Goal: Transaction & Acquisition: Obtain resource

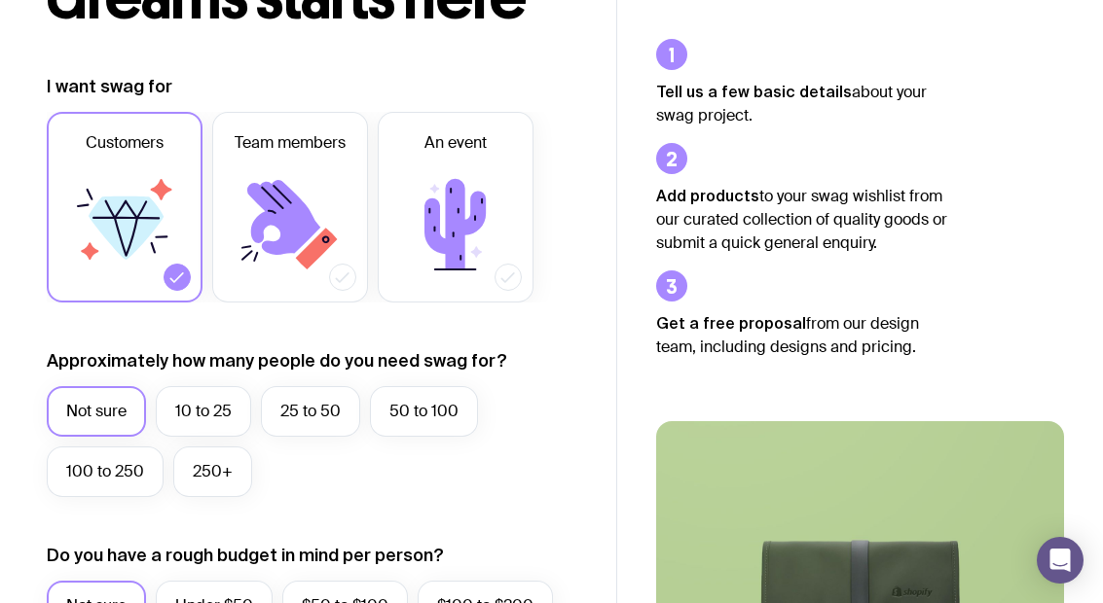
scroll to position [224, 0]
click at [337, 427] on label "25 to 50" at bounding box center [310, 410] width 99 height 51
click at [0, 0] on input "25 to 50" at bounding box center [0, 0] width 0 height 0
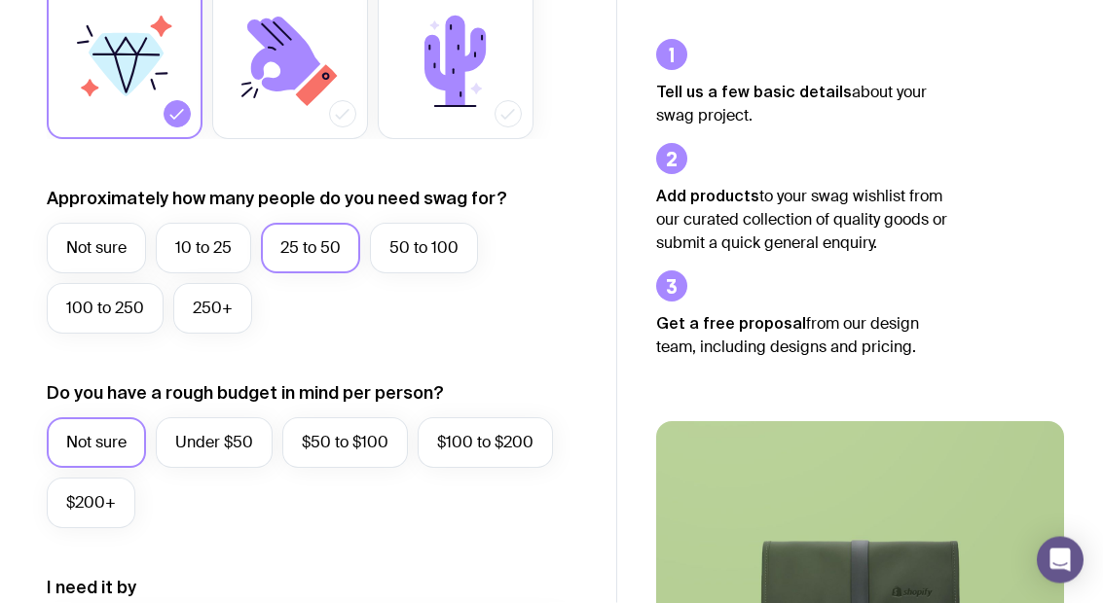
scroll to position [386, 0]
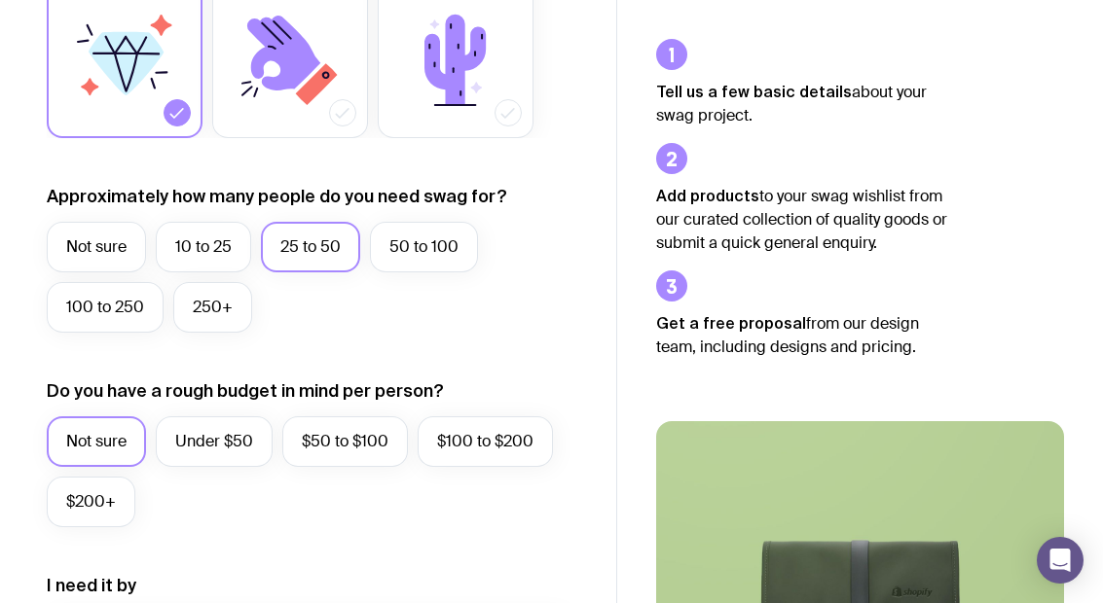
click at [242, 440] on label "Under $50" at bounding box center [214, 442] width 117 height 51
click at [0, 0] on input "Under $50" at bounding box center [0, 0] width 0 height 0
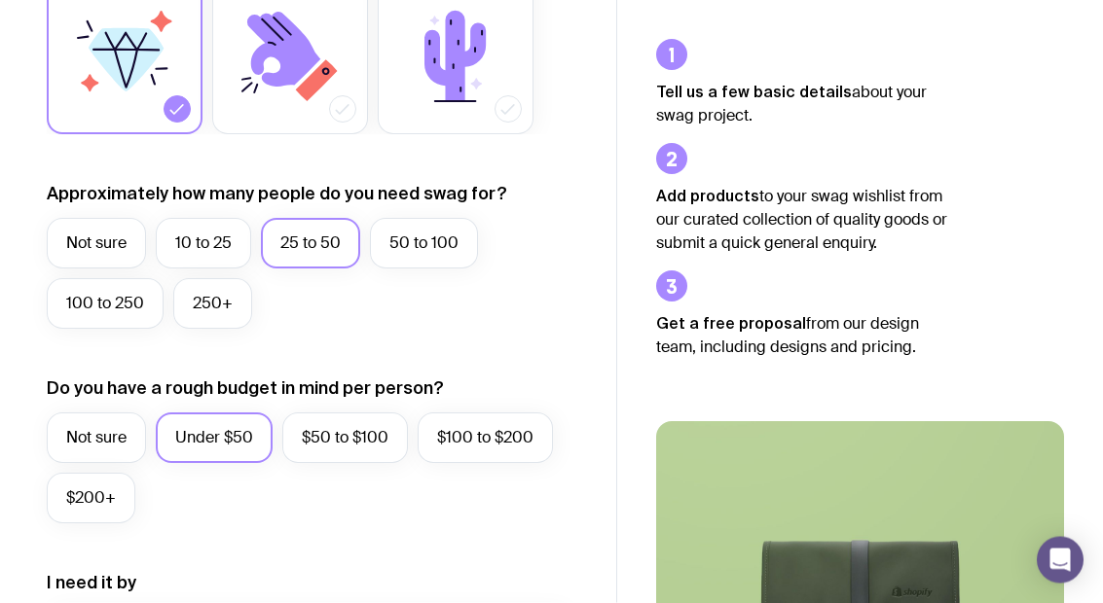
scroll to position [0, 0]
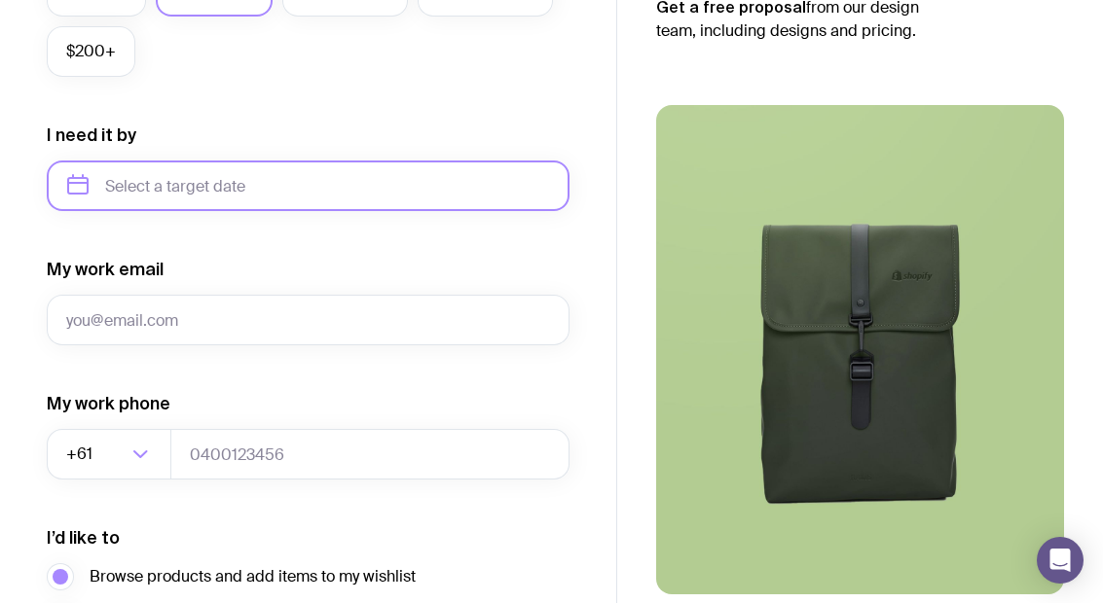
click at [386, 192] on input "text" at bounding box center [308, 186] width 523 height 51
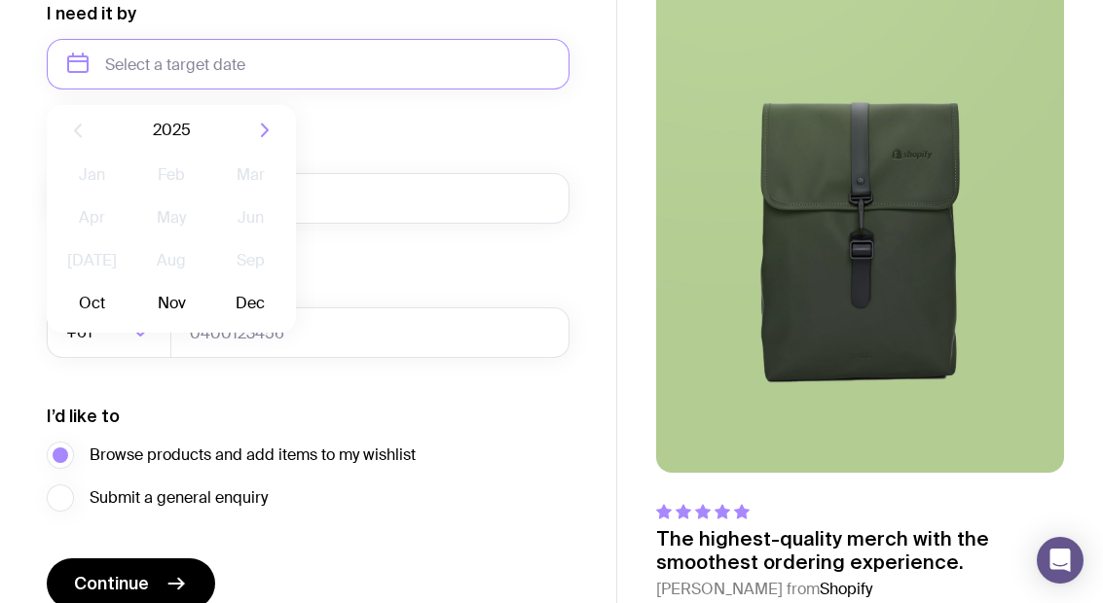
scroll to position [973, 0]
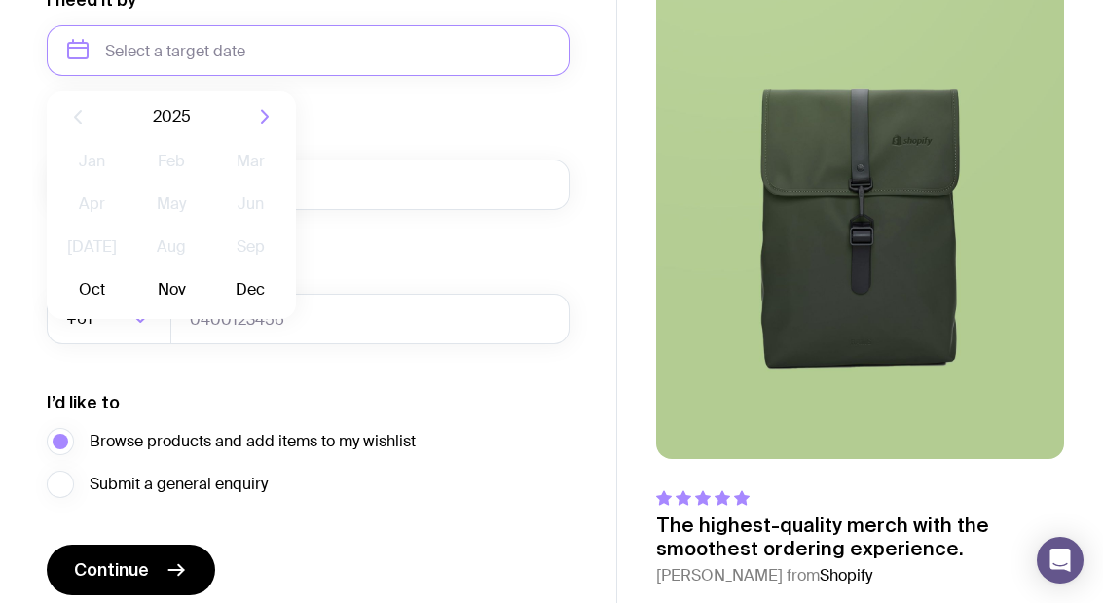
click at [170, 290] on button "Nov" at bounding box center [170, 290] width 71 height 39
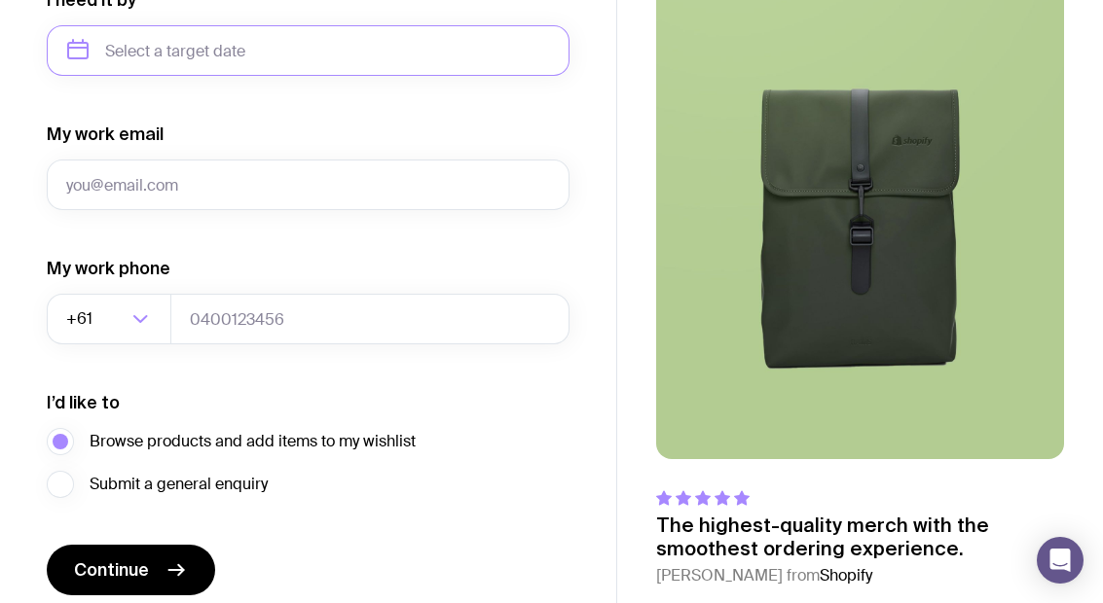
type input "[DATE]"
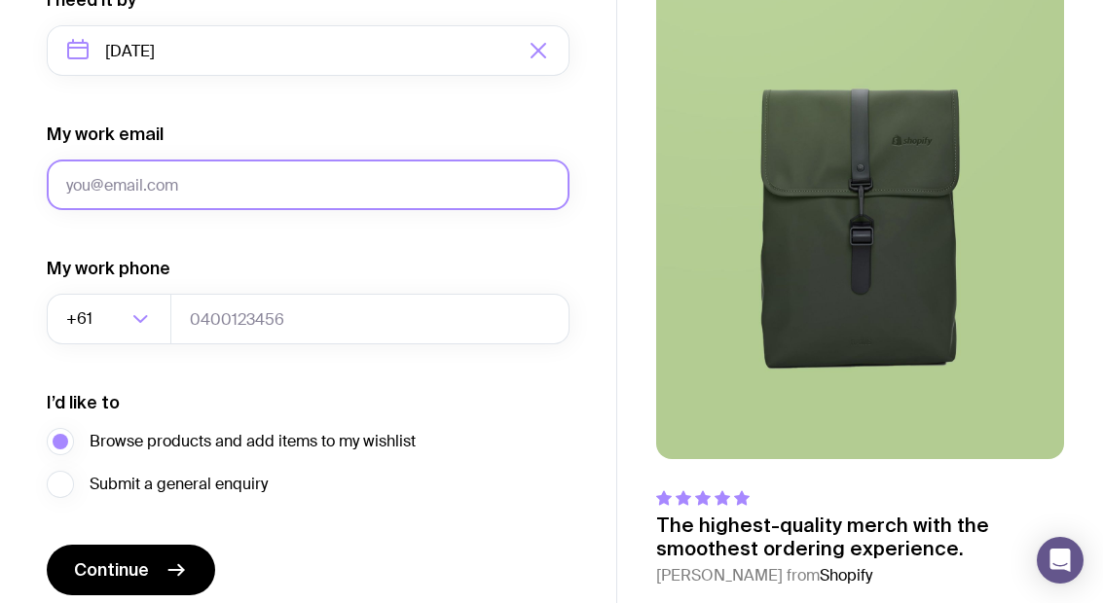
click at [274, 192] on input "My work email" at bounding box center [308, 185] width 523 height 51
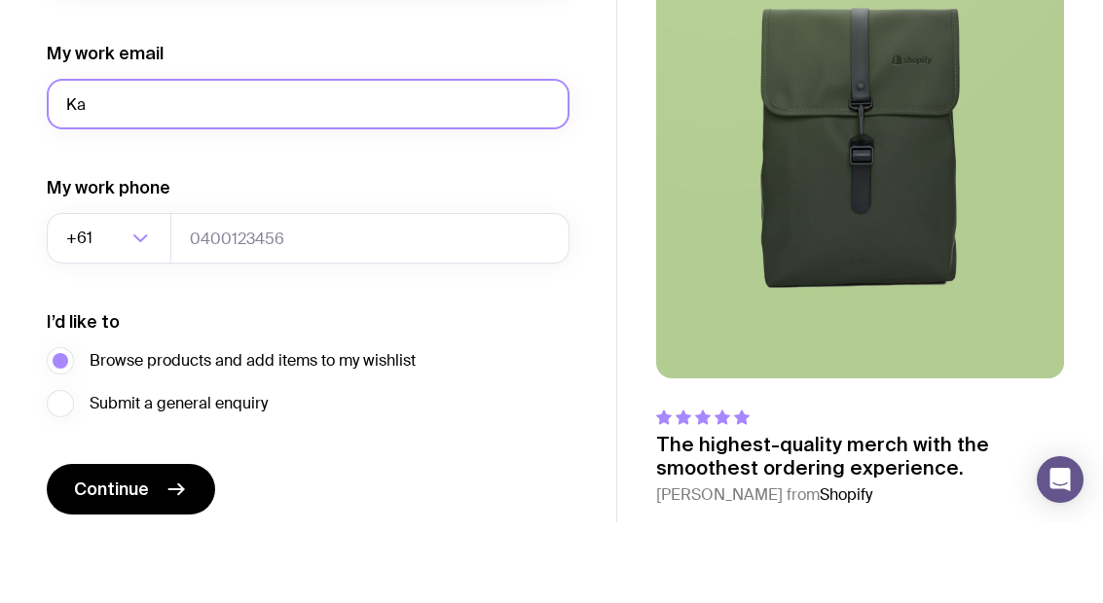
type input "[EMAIL_ADDRESS][DOMAIN_NAME]"
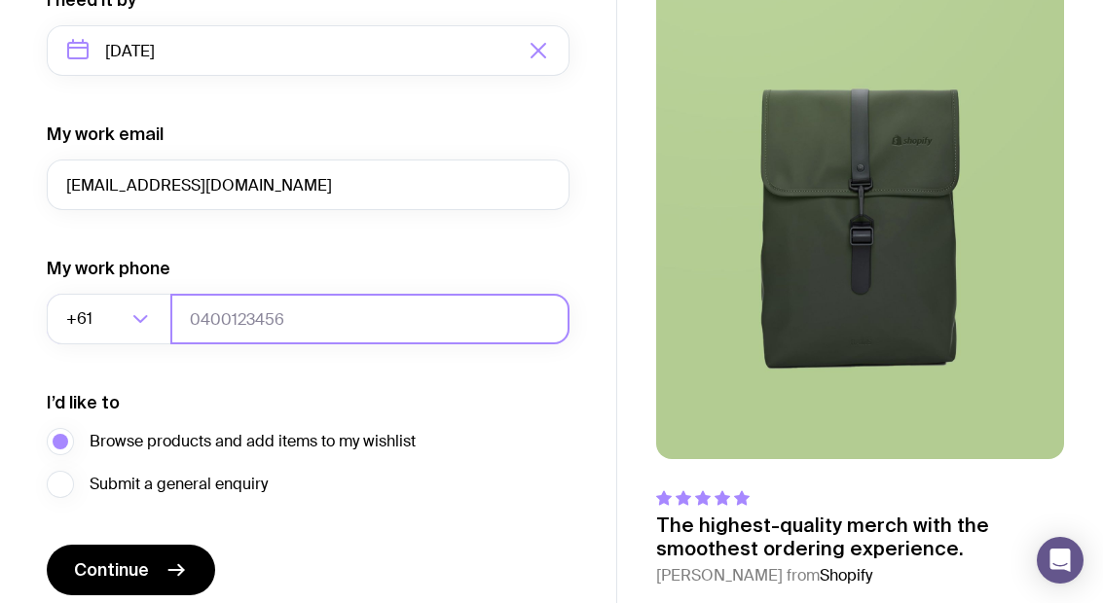
click at [278, 324] on input "tel" at bounding box center [369, 319] width 399 height 51
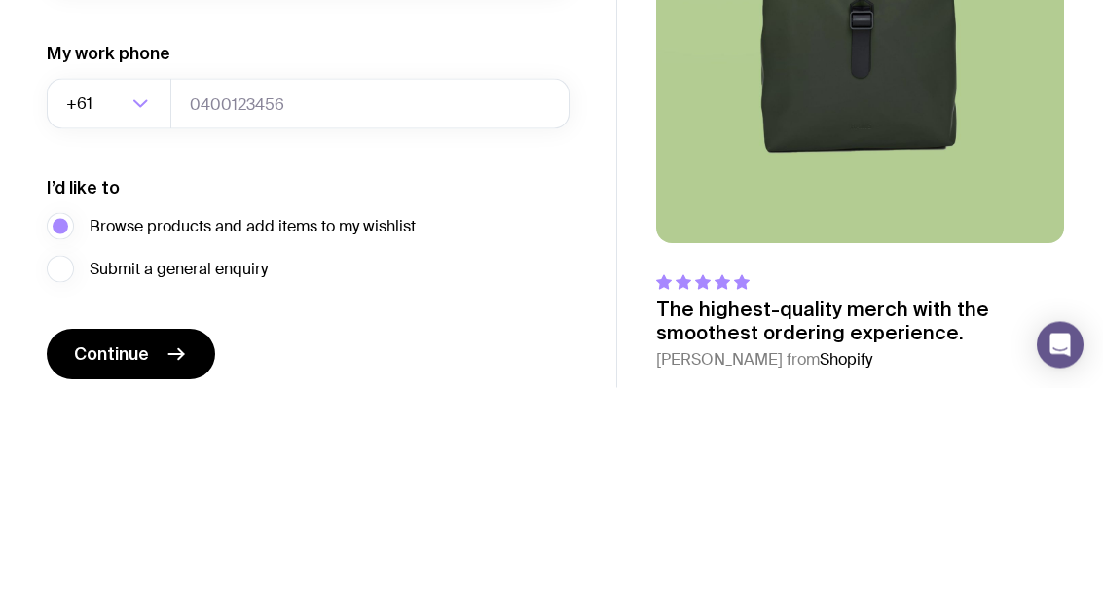
type input "0404646030"
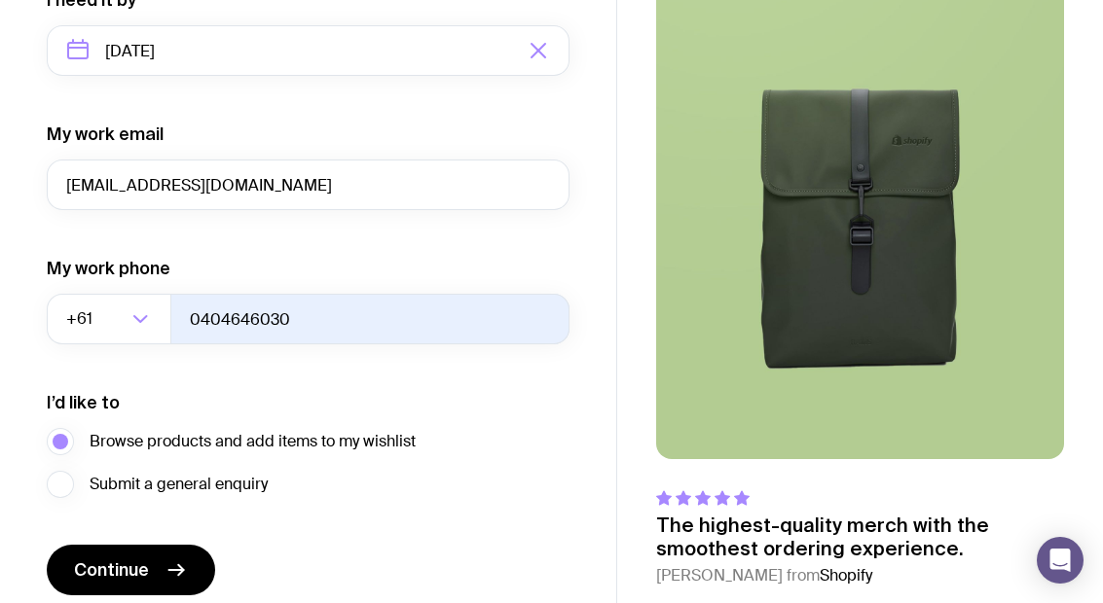
click at [169, 491] on span "Submit a general enquiry" at bounding box center [179, 484] width 178 height 23
click at [0, 0] on input "Submit a general enquiry" at bounding box center [0, 0] width 0 height 0
click at [118, 453] on span "Browse products and add items to my wishlist" at bounding box center [253, 441] width 326 height 23
click at [0, 0] on input "Browse products and add items to my wishlist" at bounding box center [0, 0] width 0 height 0
click at [156, 566] on button "Continue" at bounding box center [131, 570] width 168 height 51
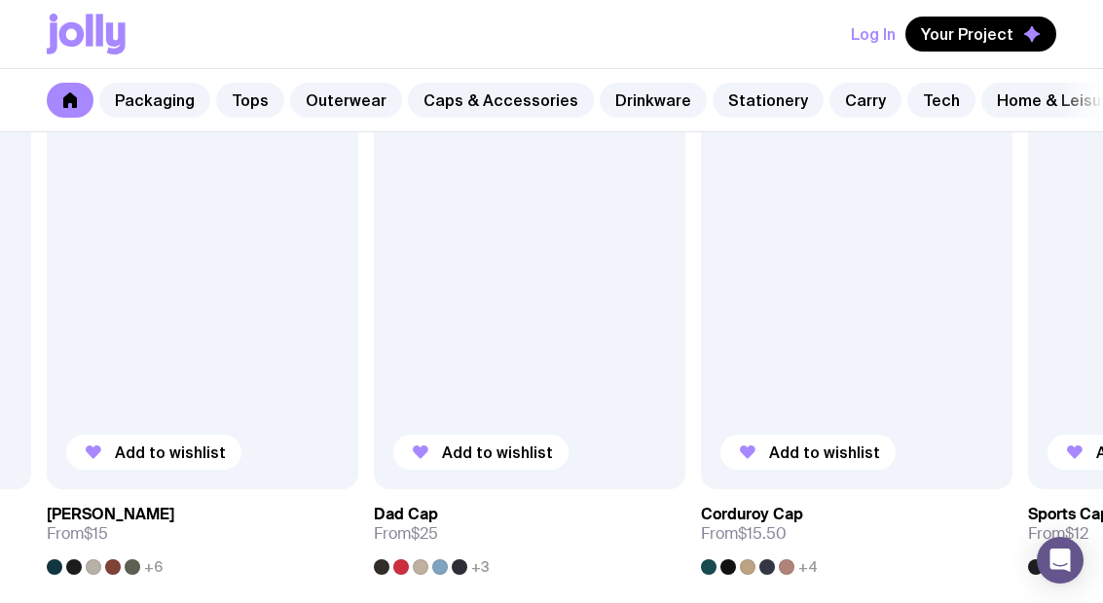
scroll to position [2255, 0]
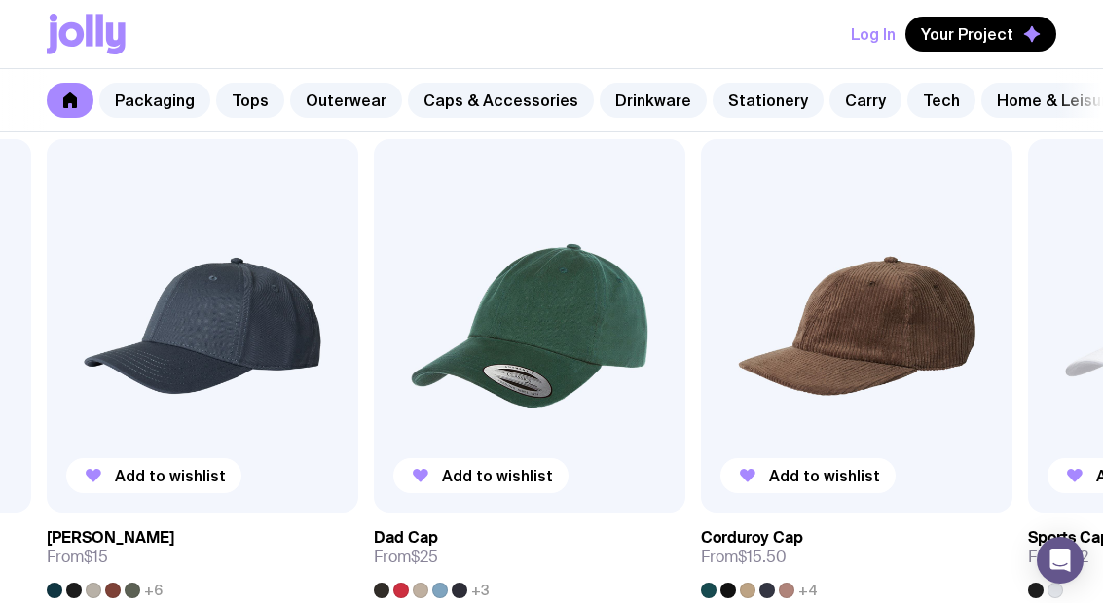
click at [388, 588] on div at bounding box center [382, 591] width 16 height 16
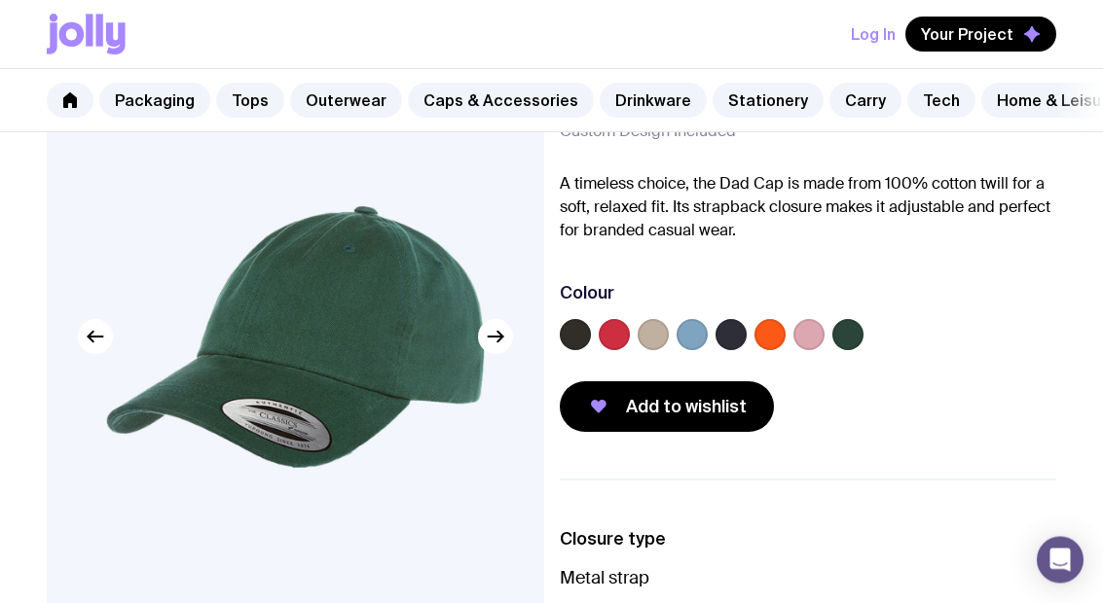
scroll to position [125, 0]
click at [577, 342] on label at bounding box center [575, 334] width 31 height 31
click at [0, 0] on input "radio" at bounding box center [0, 0] width 0 height 0
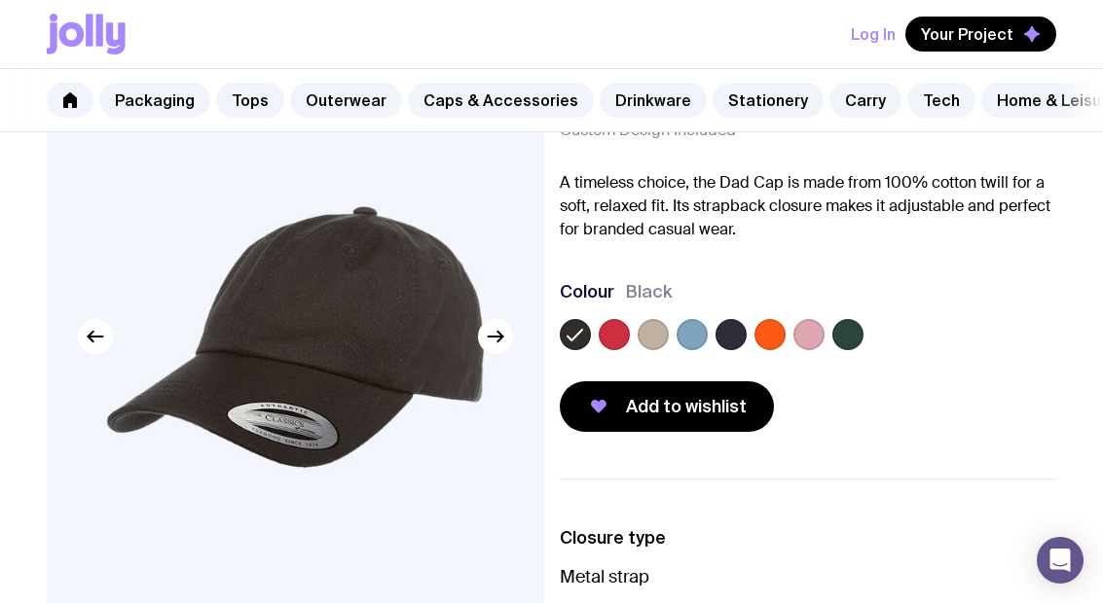
click at [697, 332] on label at bounding box center [692, 334] width 31 height 31
click at [0, 0] on input "radio" at bounding box center [0, 0] width 0 height 0
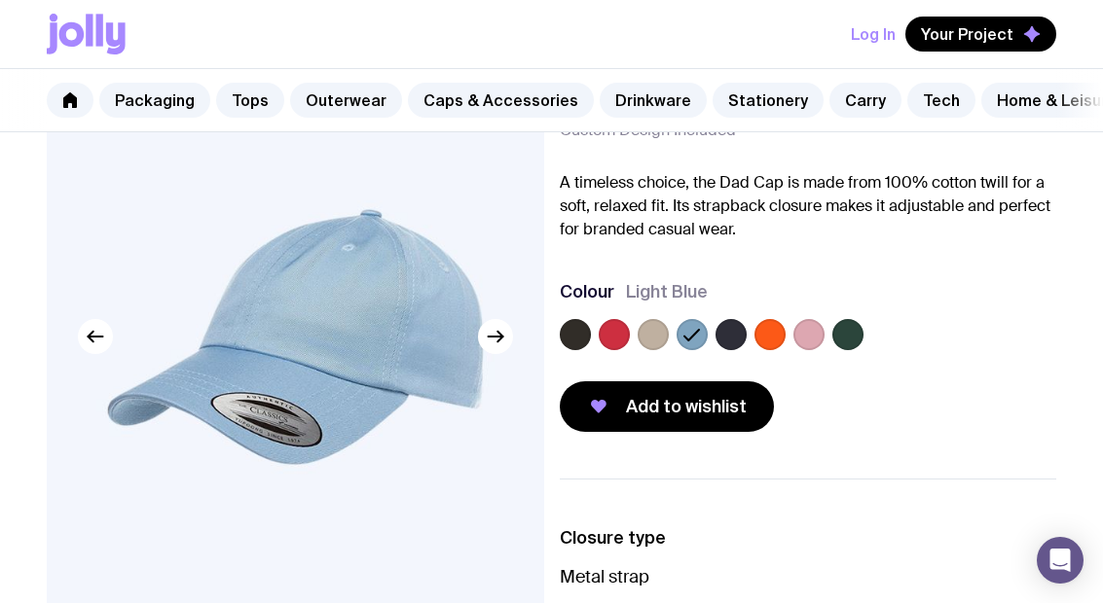
click at [733, 339] on label at bounding box center [730, 334] width 31 height 31
click at [0, 0] on input "radio" at bounding box center [0, 0] width 0 height 0
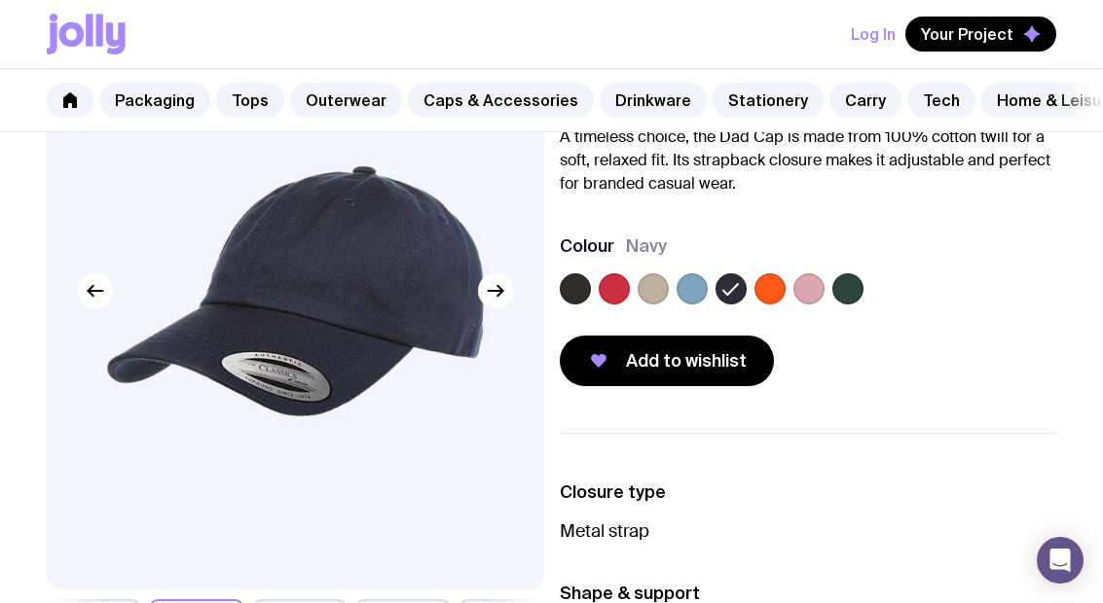
scroll to position [171, 0]
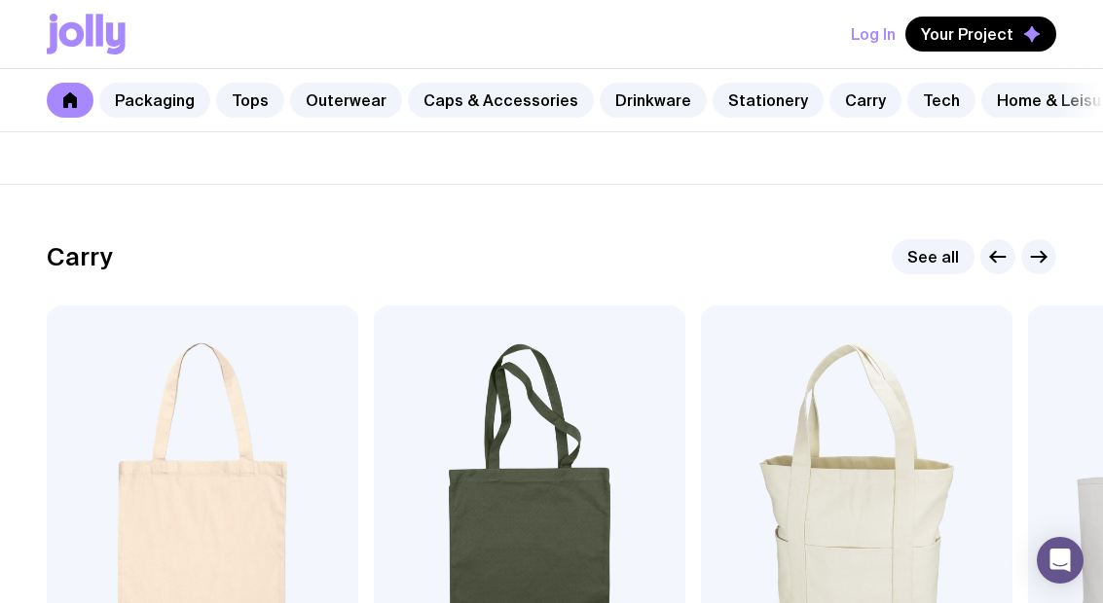
scroll to position [3993, 0]
click at [515, 104] on link "Caps & Accessories" at bounding box center [501, 100] width 186 height 35
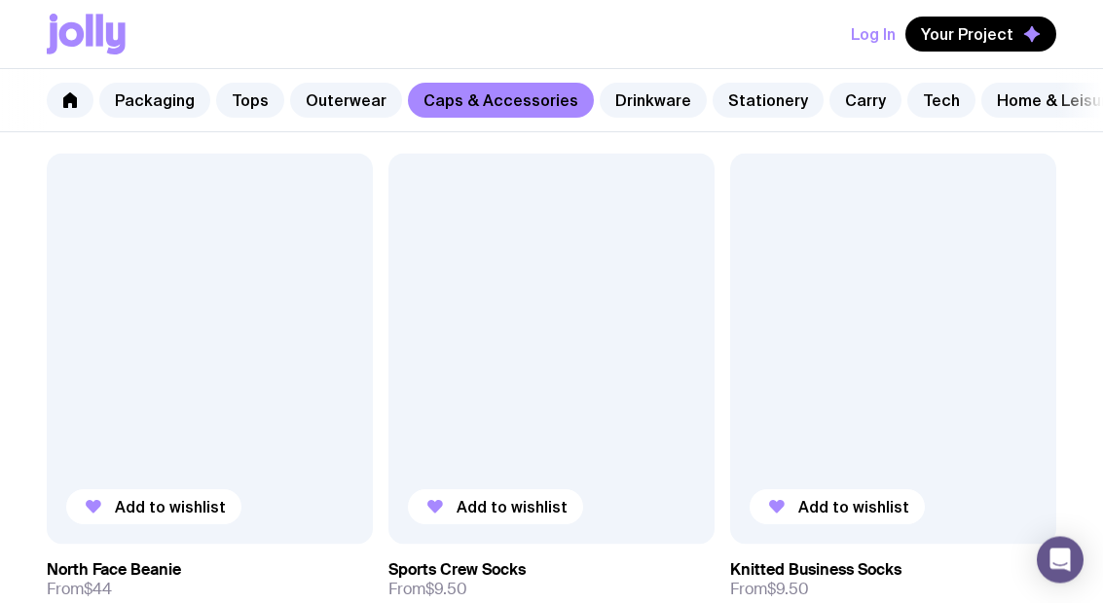
scroll to position [3051, 0]
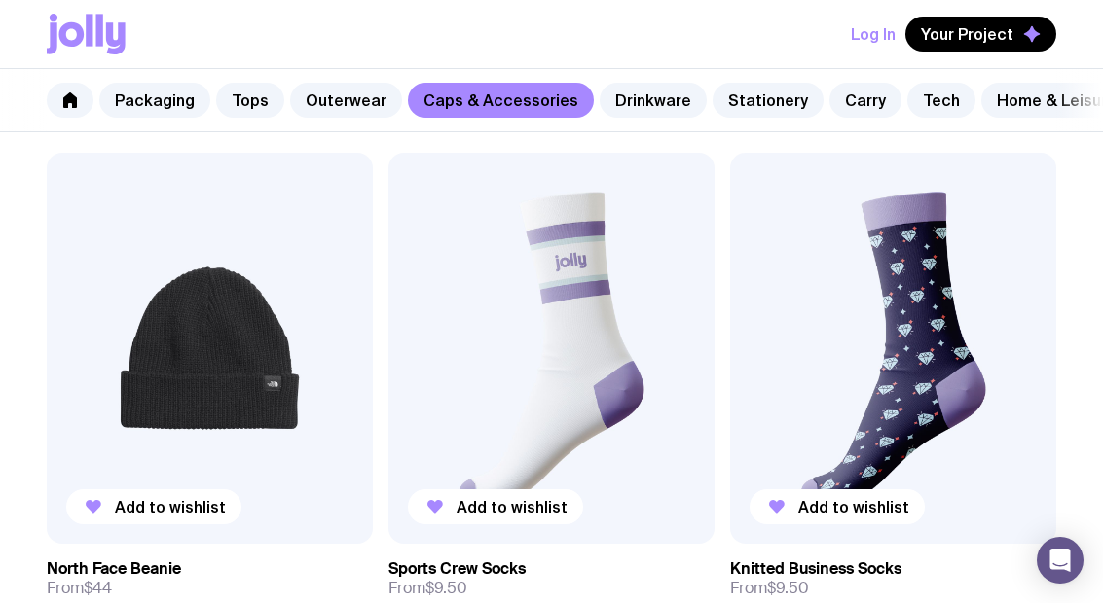
click at [638, 347] on img at bounding box center [551, 348] width 326 height 391
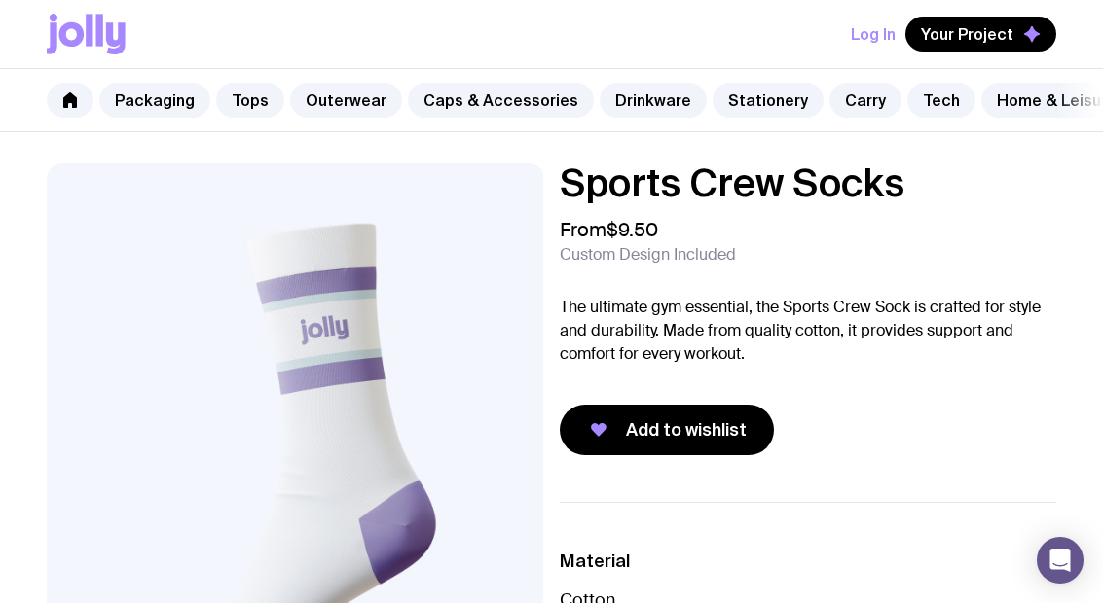
scroll to position [1240, 0]
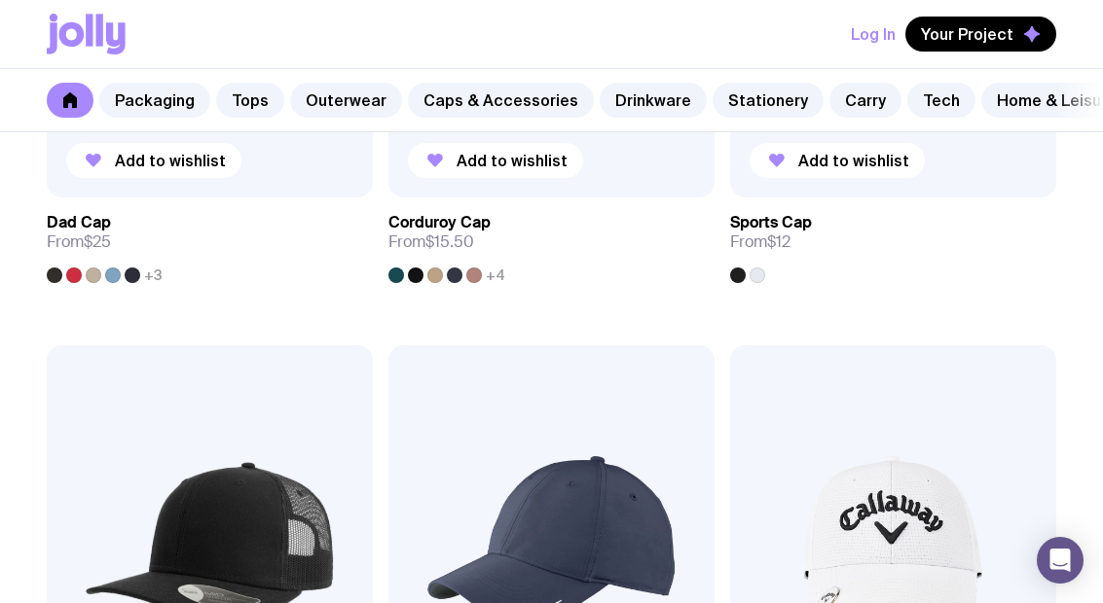
scroll to position [3994, 0]
